Goal: Task Accomplishment & Management: Use online tool/utility

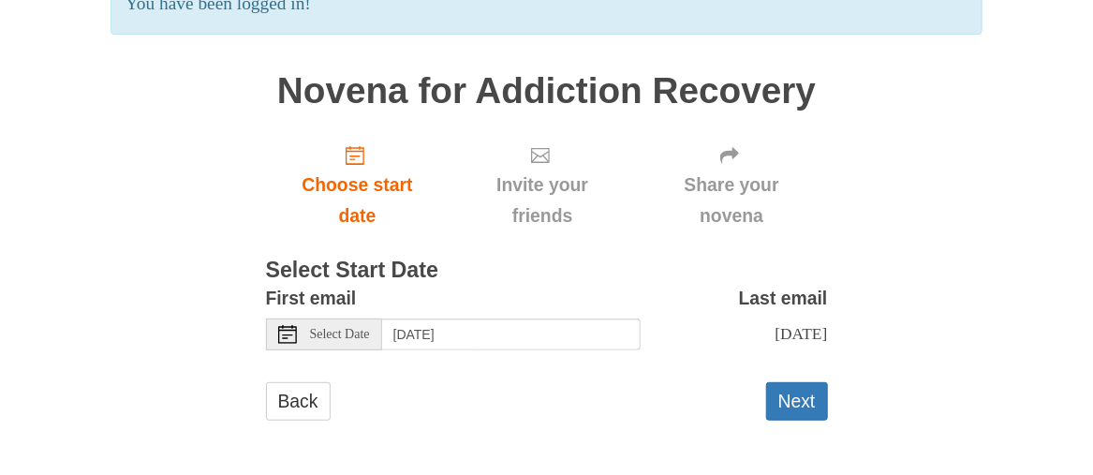
scroll to position [188, 0]
click at [802, 398] on button "Next" at bounding box center [797, 401] width 62 height 38
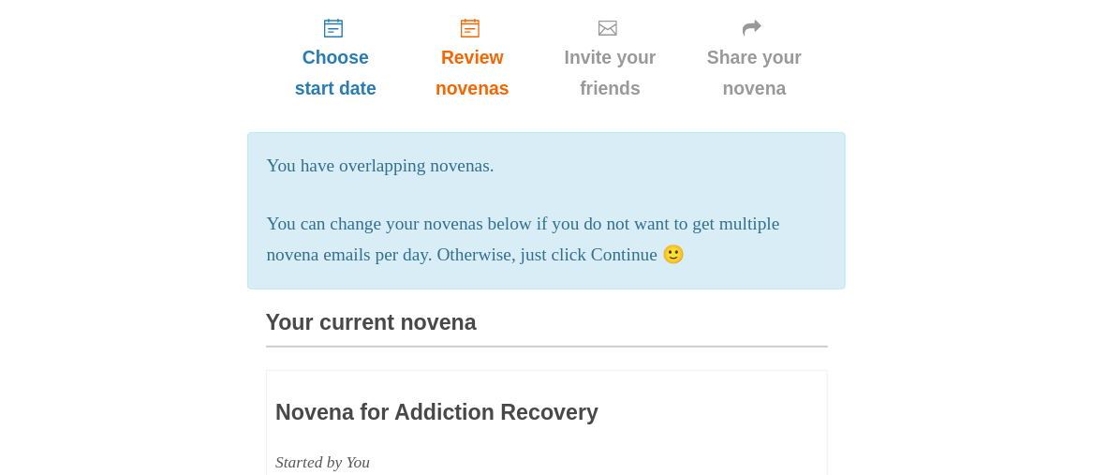
scroll to position [154, 0]
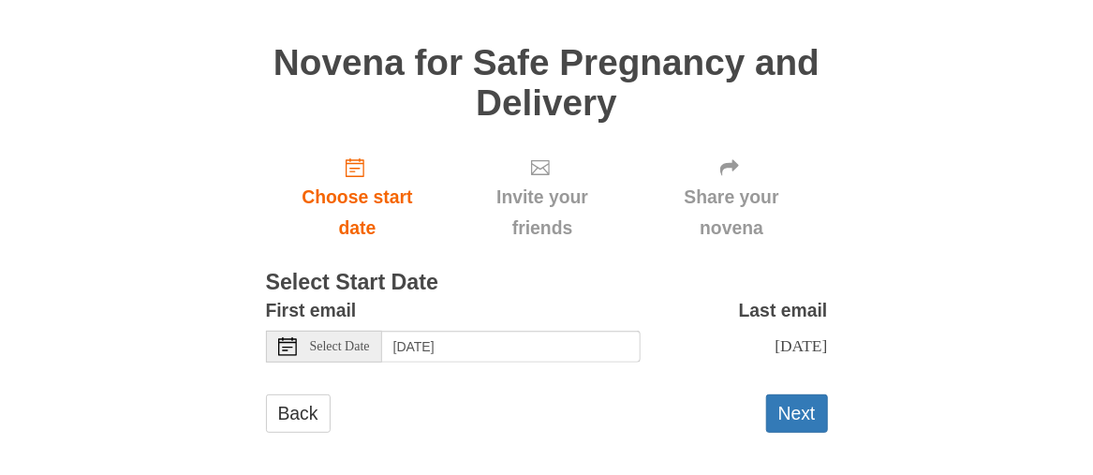
scroll to position [128, 0]
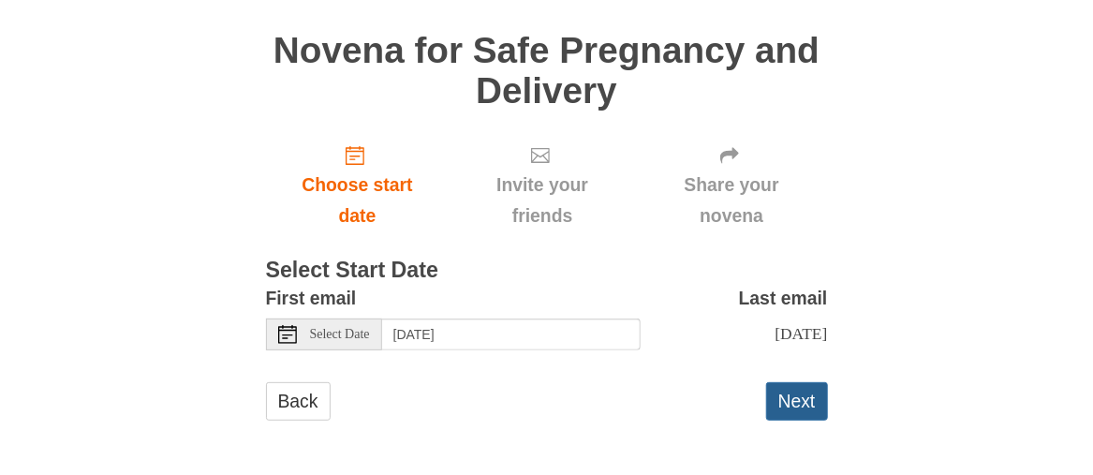
click at [800, 407] on button "Next" at bounding box center [797, 401] width 62 height 38
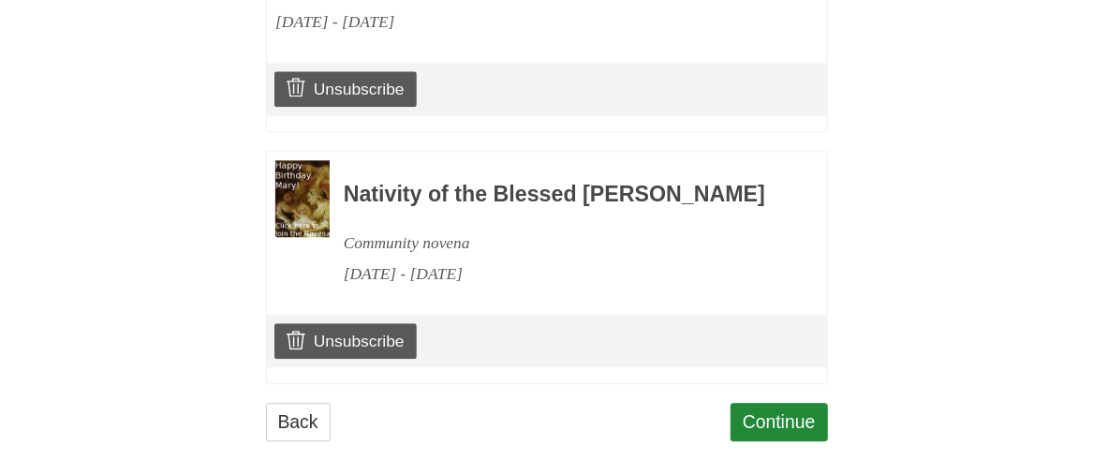
scroll to position [1859, 0]
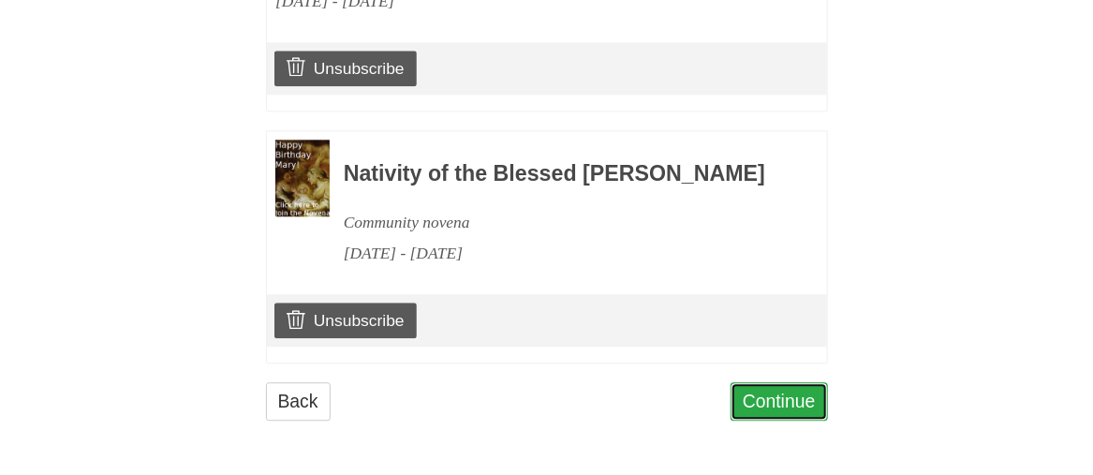
click at [797, 399] on link "Continue" at bounding box center [779, 401] width 97 height 38
